Goal: Information Seeking & Learning: Check status

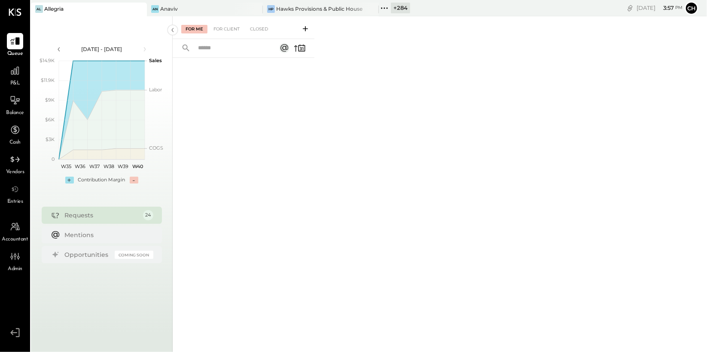
click at [385, 8] on icon at bounding box center [384, 8] width 11 height 11
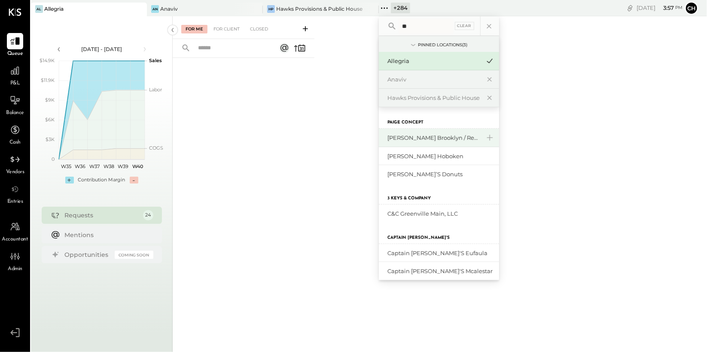
type input "**"
click at [423, 142] on div "[PERSON_NAME] Brooklyn / Rebel Cafe" at bounding box center [439, 138] width 120 height 18
click at [423, 141] on div "[PERSON_NAME] Brooklyn / Rebel Cafe" at bounding box center [433, 138] width 93 height 8
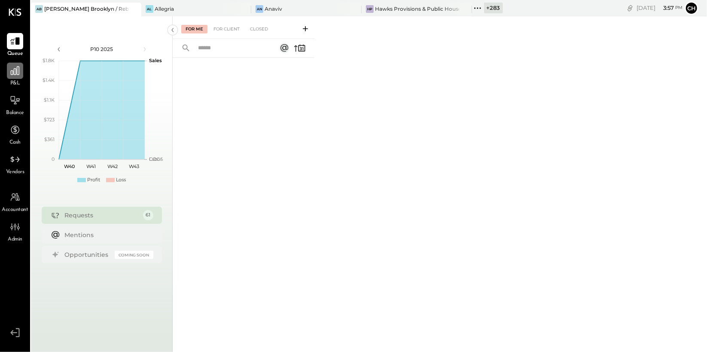
click at [17, 75] on icon at bounding box center [14, 70] width 11 height 11
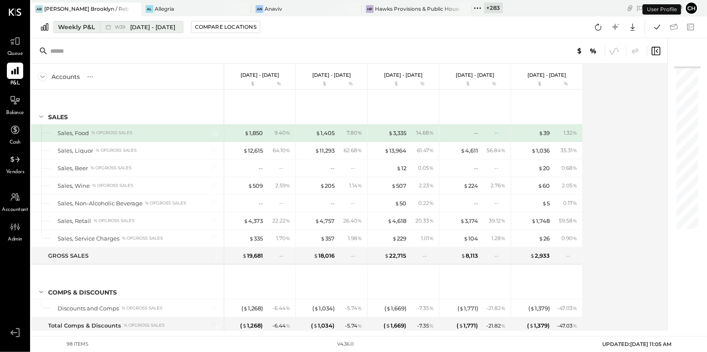
click at [93, 29] on div "Weekly P&L" at bounding box center [76, 27] width 37 height 9
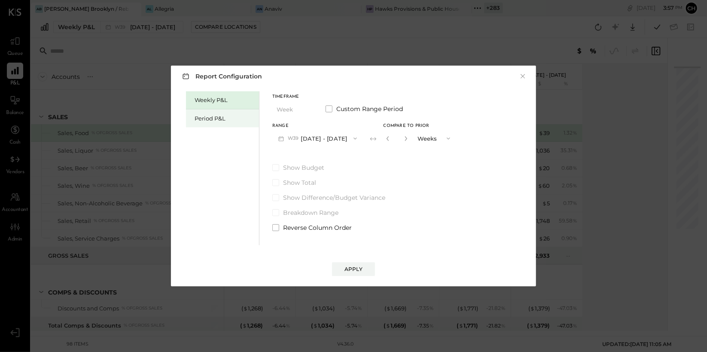
click at [209, 117] on div "Period P&L" at bounding box center [224, 119] width 60 height 8
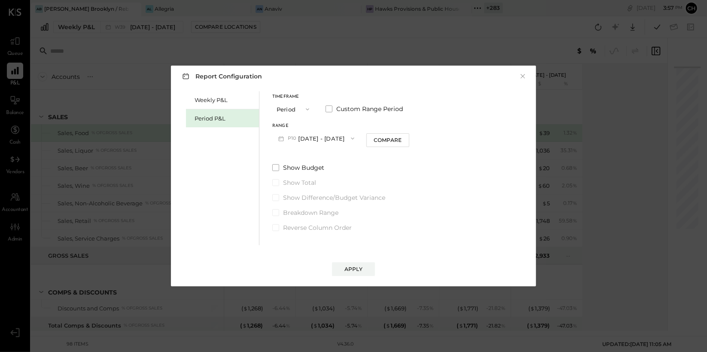
click at [307, 140] on button "P10 [DATE] - [DATE]" at bounding box center [316, 139] width 88 height 16
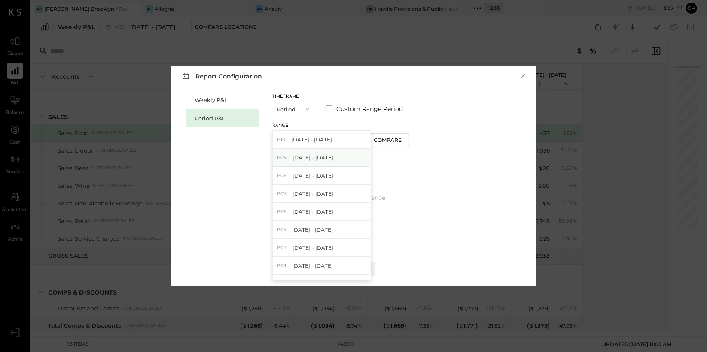
click at [314, 158] on span "[DATE] - [DATE]" at bounding box center [312, 157] width 41 height 7
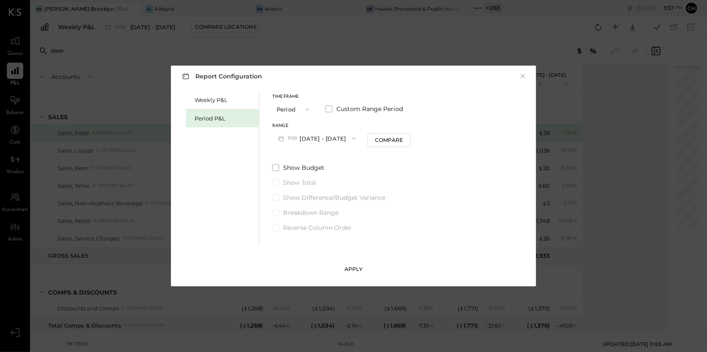
click at [364, 269] on button "Apply" at bounding box center [353, 270] width 43 height 14
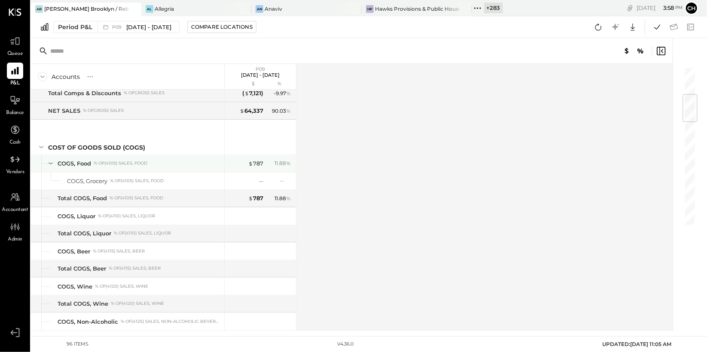
scroll to position [284, 0]
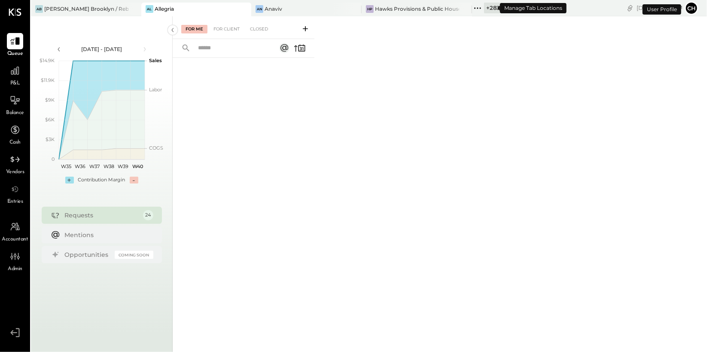
click at [479, 8] on icon at bounding box center [479, 7] width 1 height 1
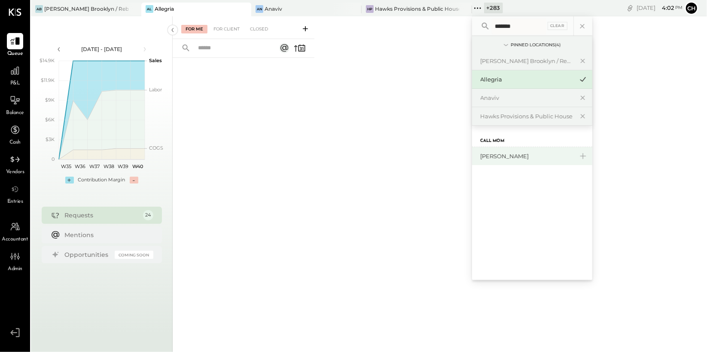
type input "*******"
click at [500, 161] on div "[PERSON_NAME]" at bounding box center [532, 156] width 120 height 18
click at [498, 159] on div "[PERSON_NAME]" at bounding box center [526, 156] width 93 height 8
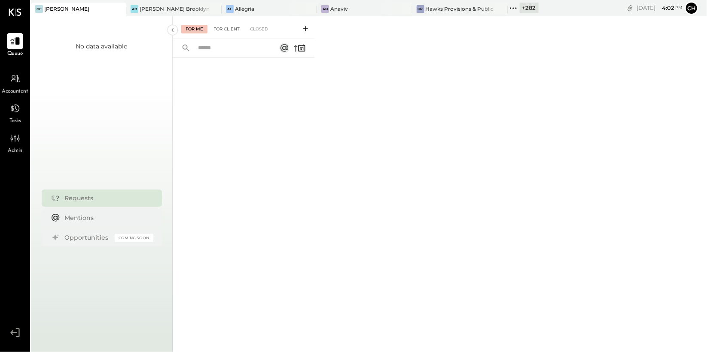
click at [217, 27] on div "For Client" at bounding box center [226, 29] width 35 height 9
click at [305, 27] on icon at bounding box center [305, 28] width 9 height 9
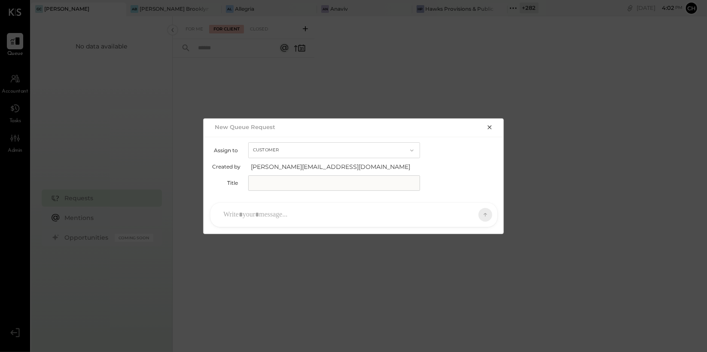
click at [322, 150] on button "Customer" at bounding box center [334, 151] width 172 height 16
click at [321, 165] on div "Accountant" at bounding box center [334, 165] width 171 height 15
click at [492, 129] on icon "button" at bounding box center [489, 127] width 7 height 7
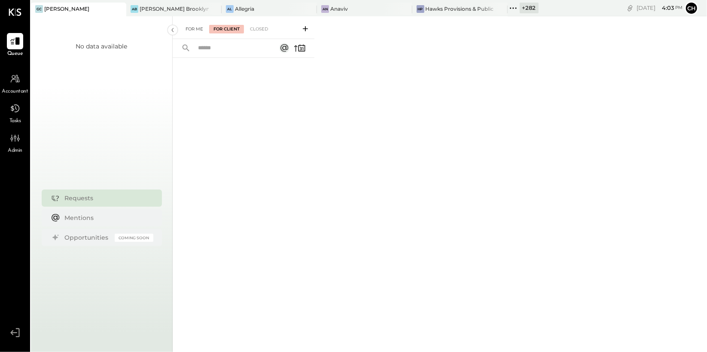
click at [197, 30] on div "For Me" at bounding box center [194, 29] width 26 height 9
